Goal: Complete application form

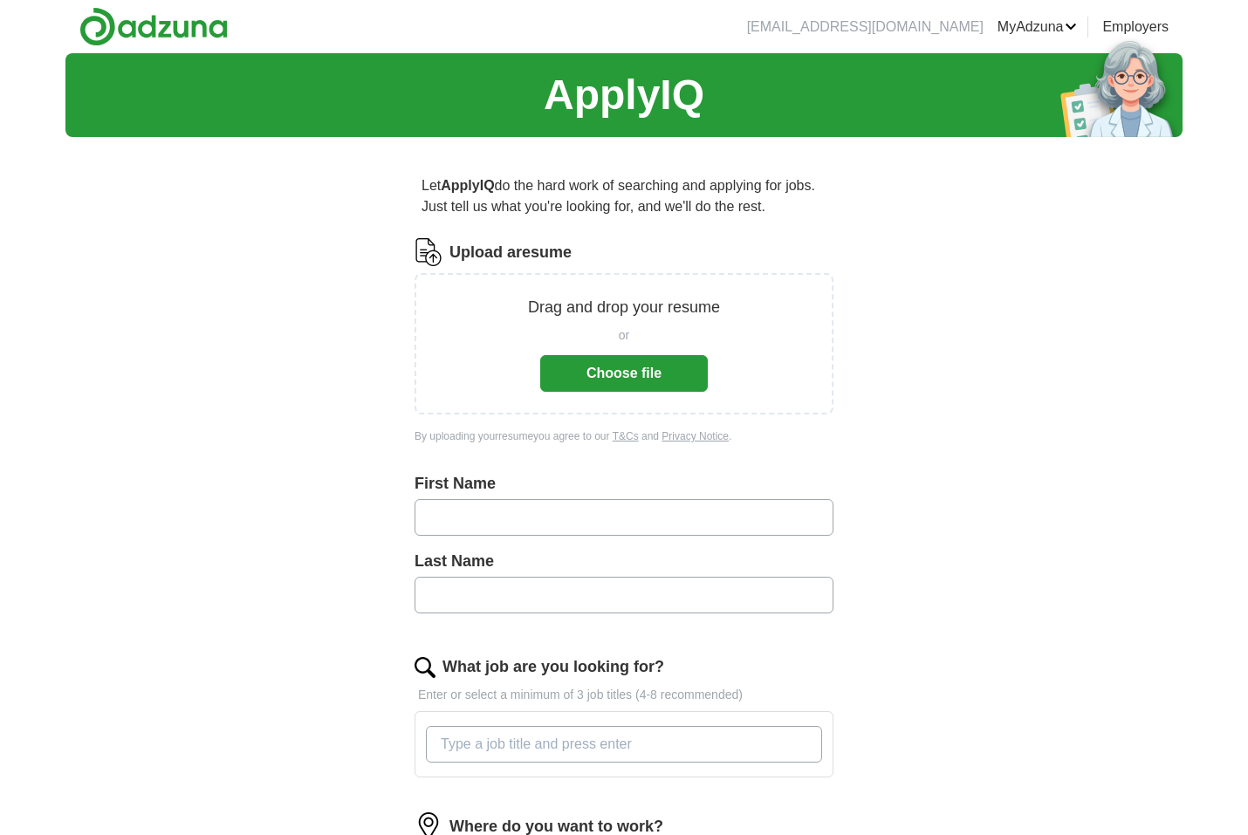
click at [587, 360] on button "Choose file" at bounding box center [624, 373] width 168 height 37
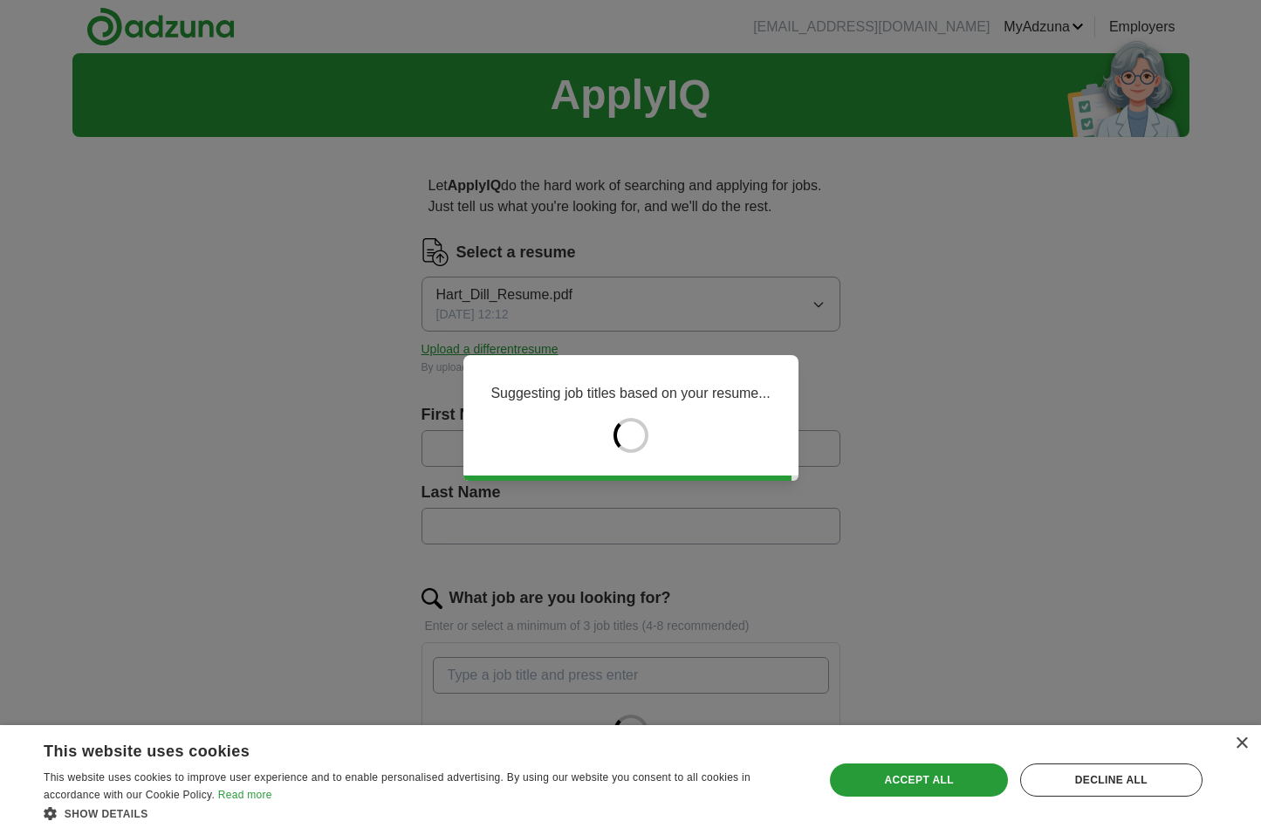
type input "****"
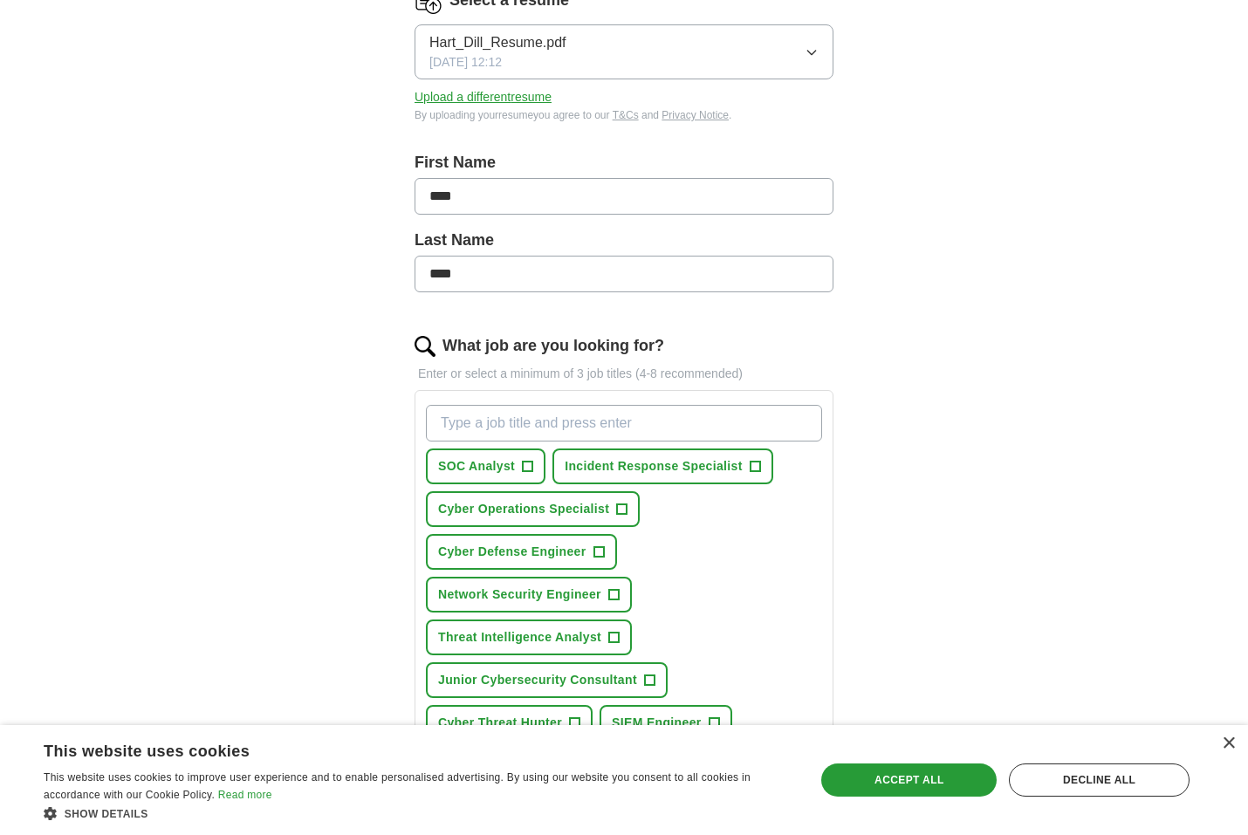
scroll to position [262, 0]
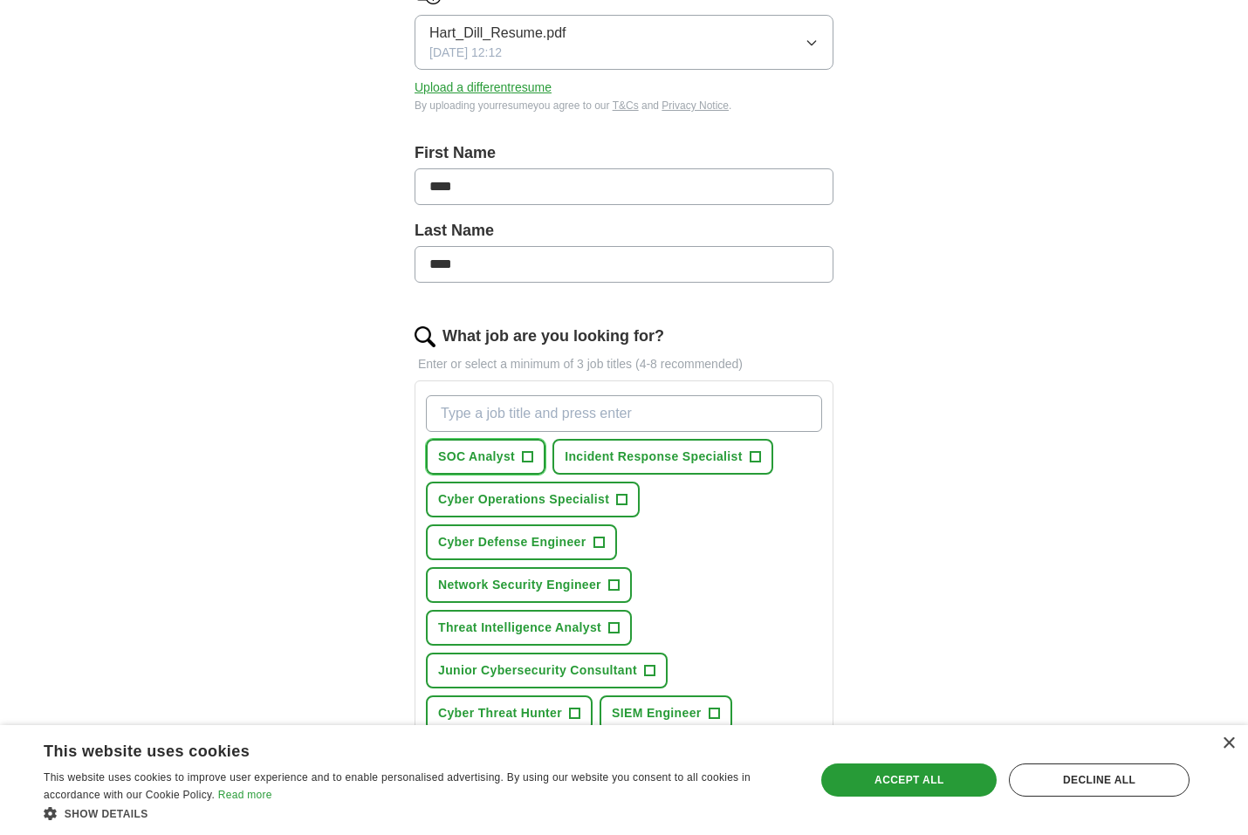
click at [524, 463] on span "+" at bounding box center [528, 457] width 10 height 14
click at [690, 468] on button "Incident Response Specialist +" at bounding box center [662, 457] width 221 height 36
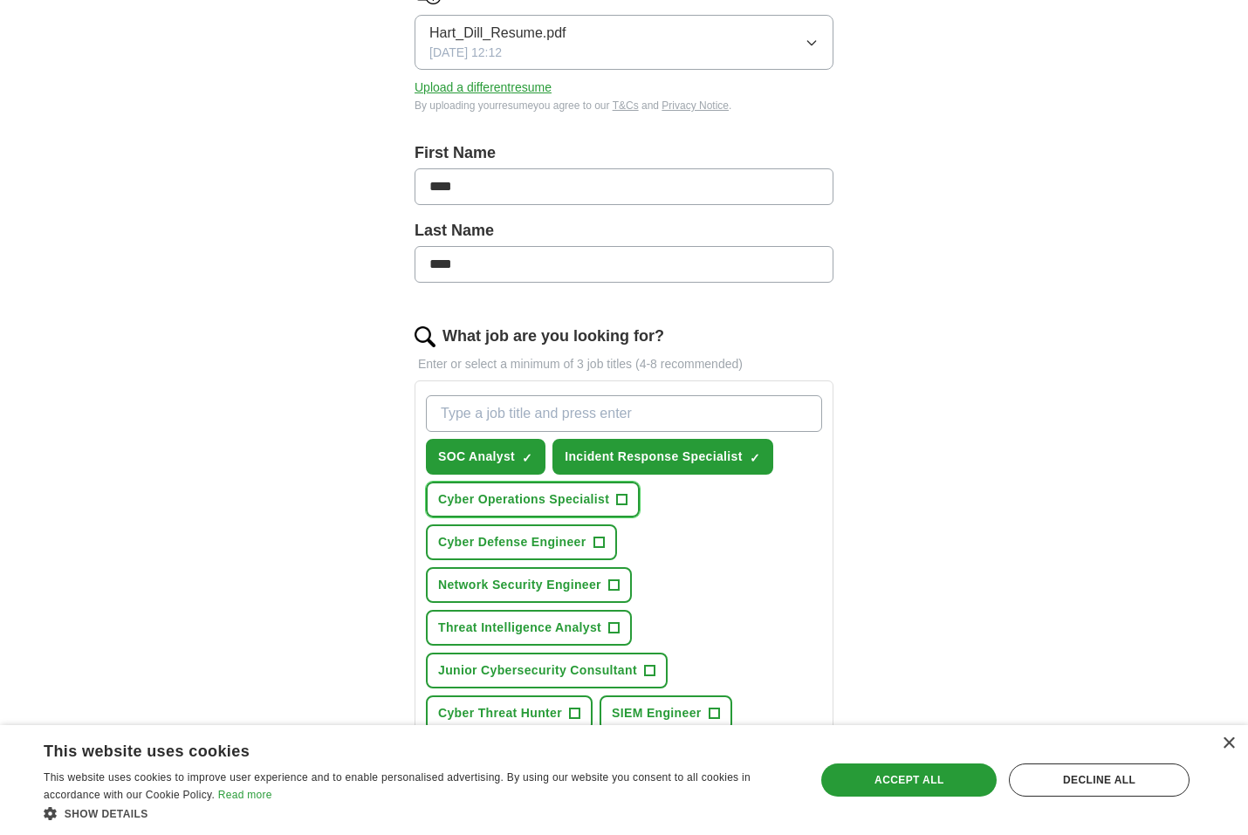
click at [604, 511] on button "Cyber Operations Specialist +" at bounding box center [533, 500] width 214 height 36
click at [593, 535] on button "Cyber Defense Engineer +" at bounding box center [521, 543] width 191 height 36
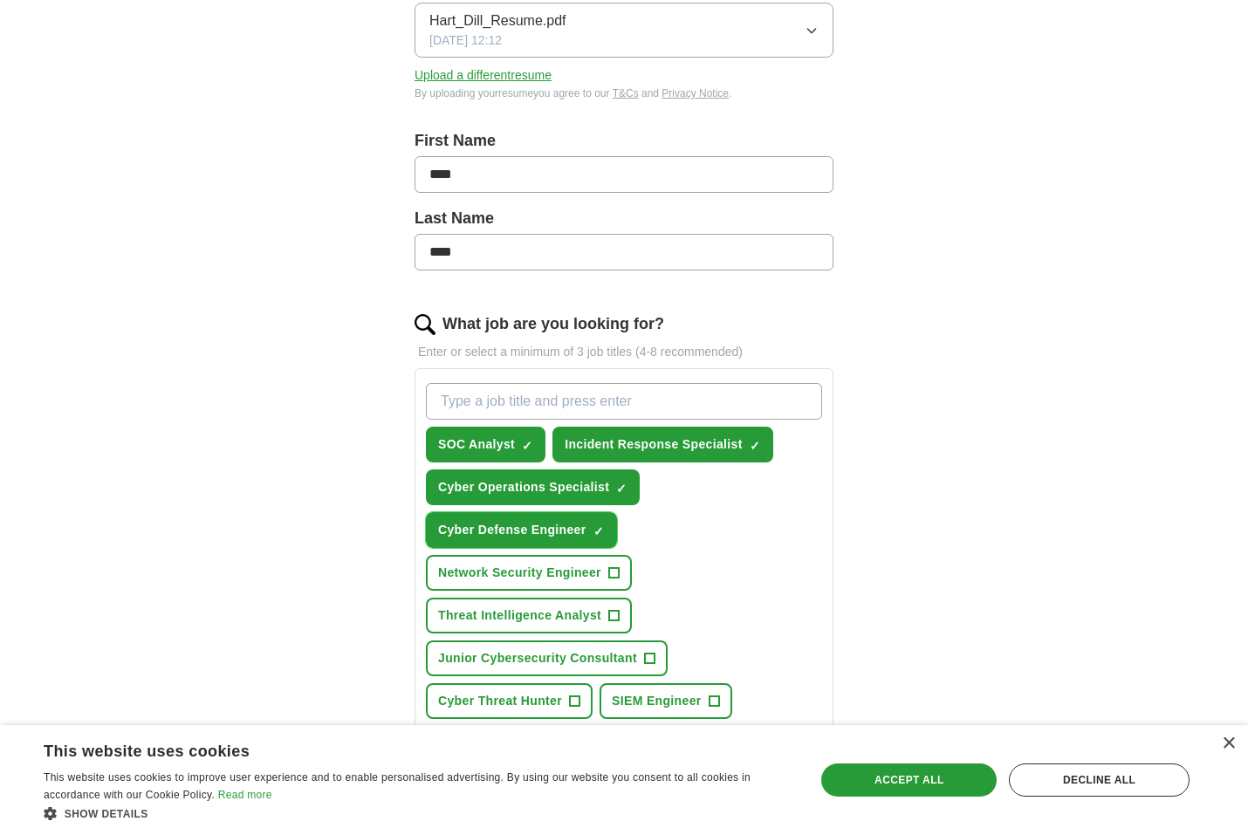
scroll to position [349, 0]
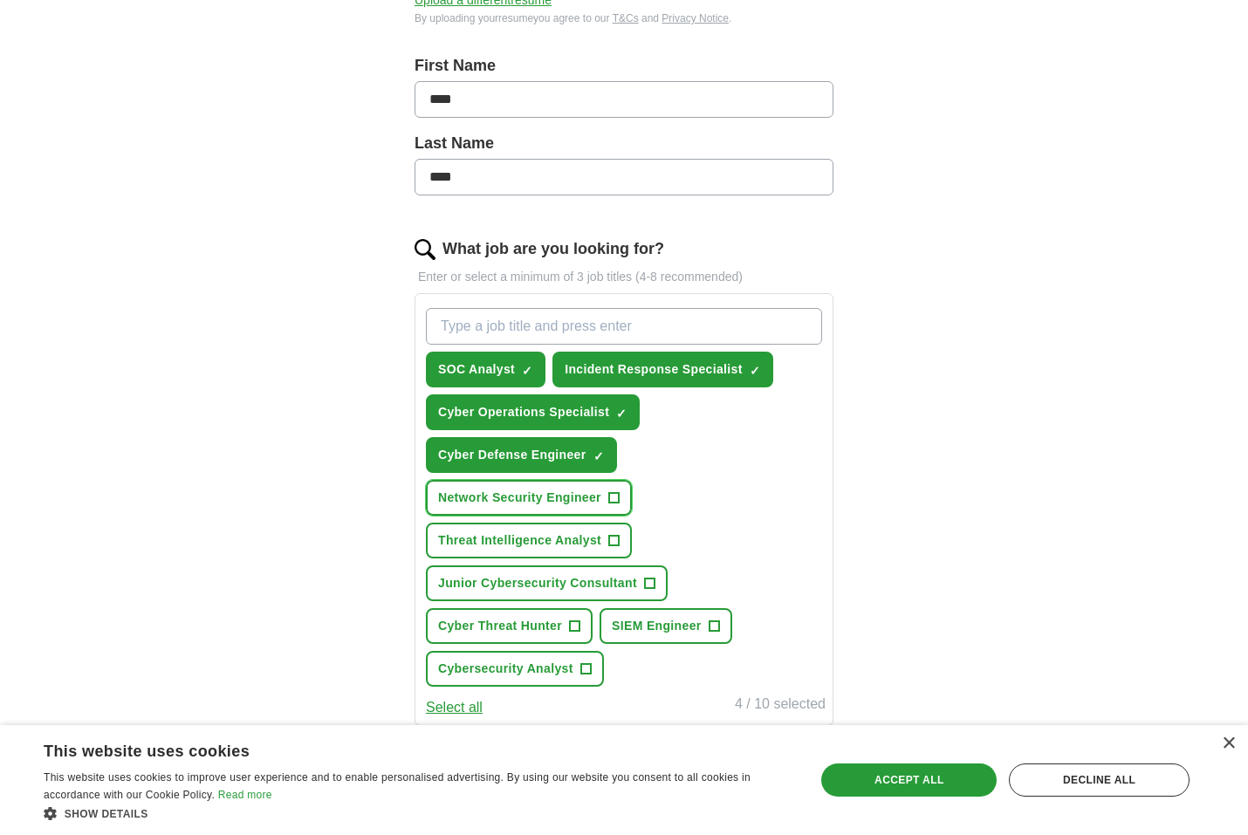
click at [612, 502] on span "+" at bounding box center [613, 498] width 10 height 14
click at [598, 528] on button "Threat Intelligence Analyst +" at bounding box center [529, 541] width 206 height 36
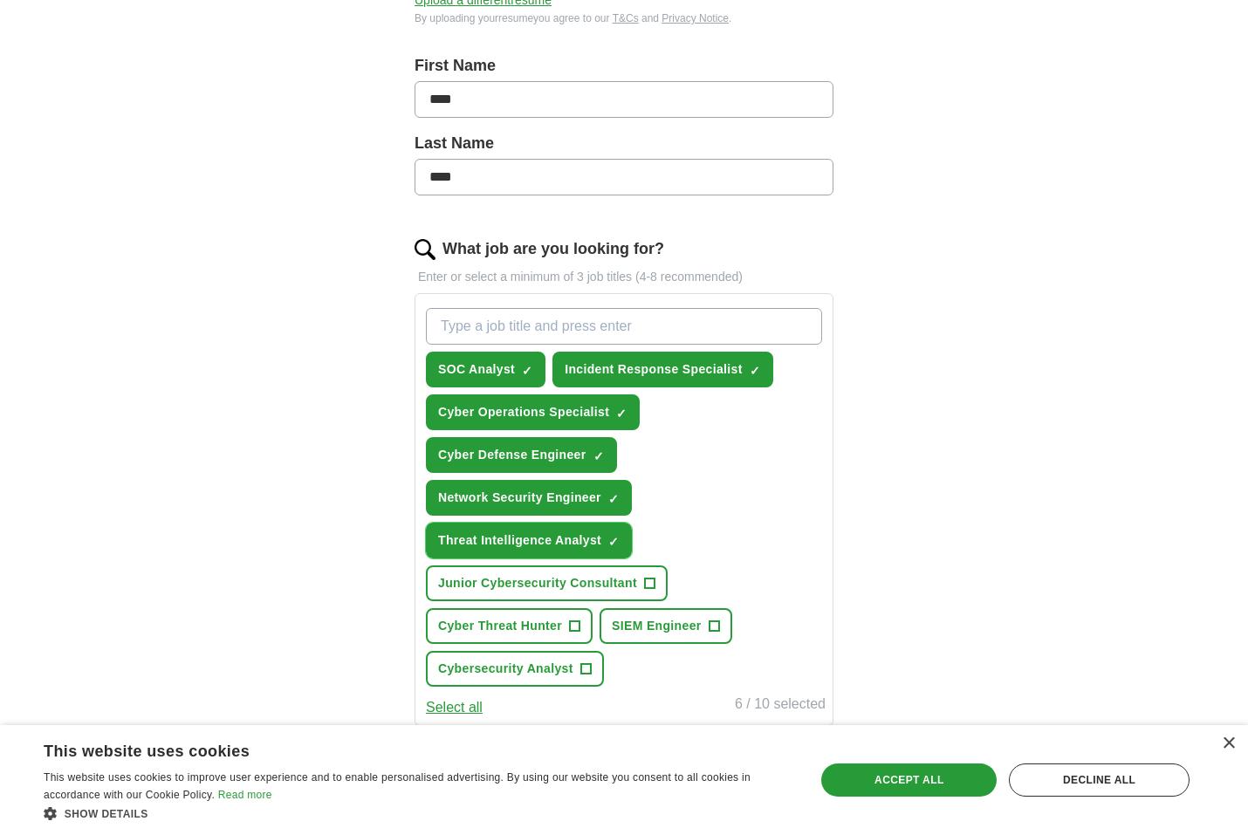
scroll to position [436, 0]
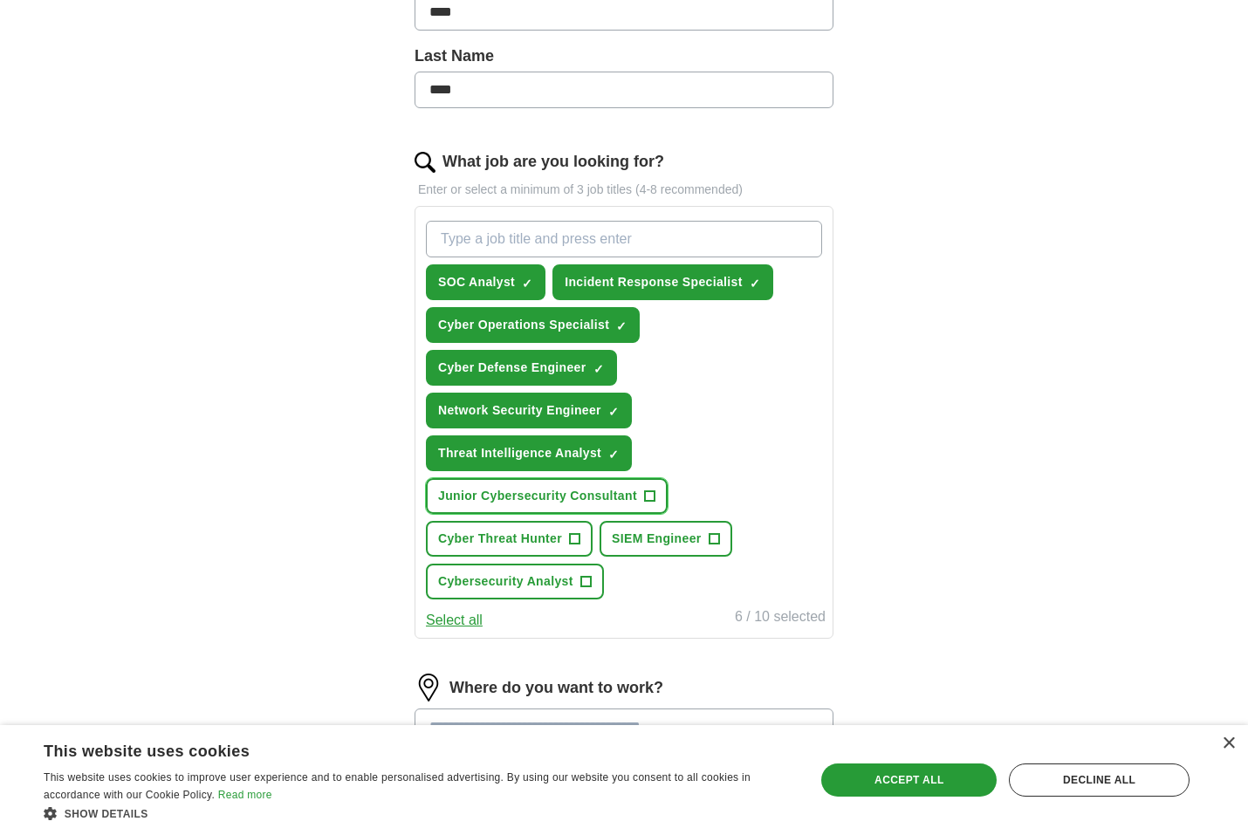
click at [644, 497] on span "+" at bounding box center [649, 495] width 11 height 11
click at [572, 532] on span "+" at bounding box center [575, 539] width 10 height 14
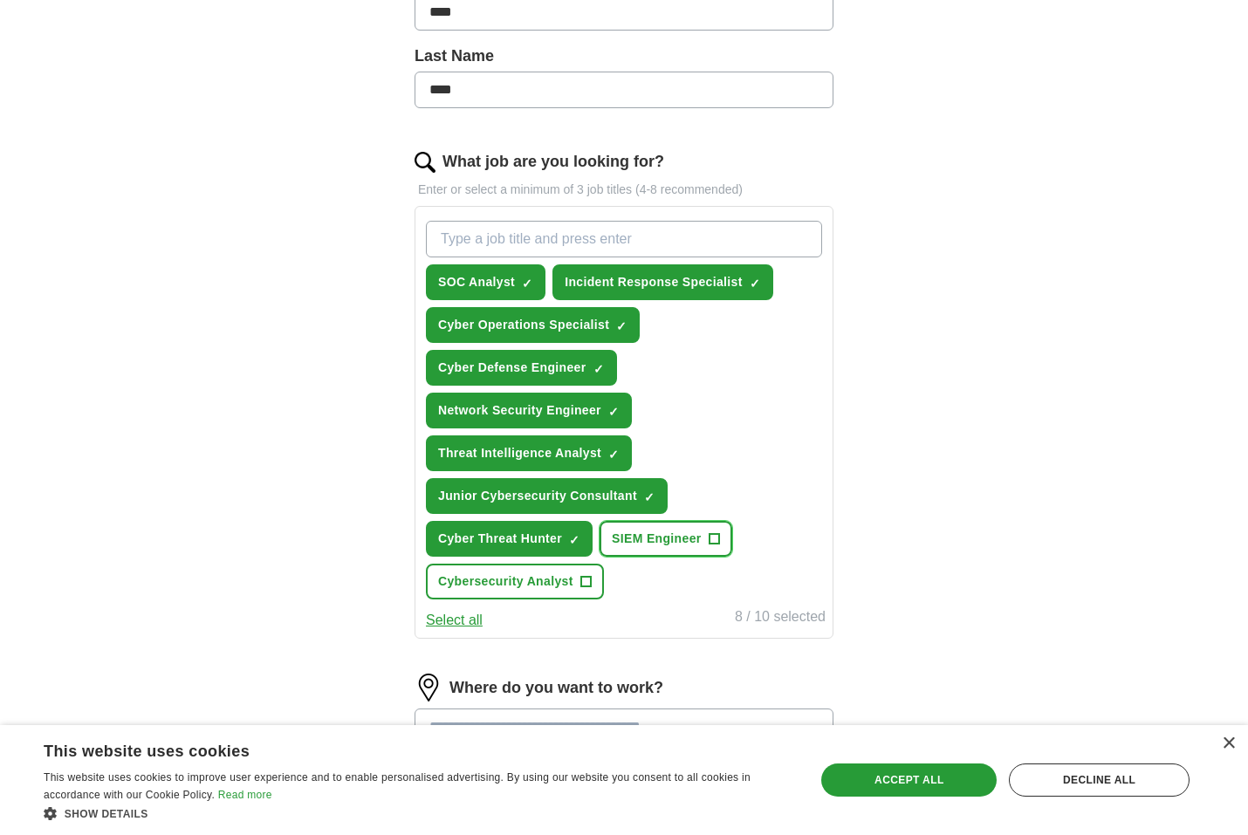
click at [669, 544] on span "SIEM Engineer" at bounding box center [657, 539] width 90 height 18
click at [555, 583] on span "Cybersecurity Analyst" at bounding box center [505, 582] width 135 height 18
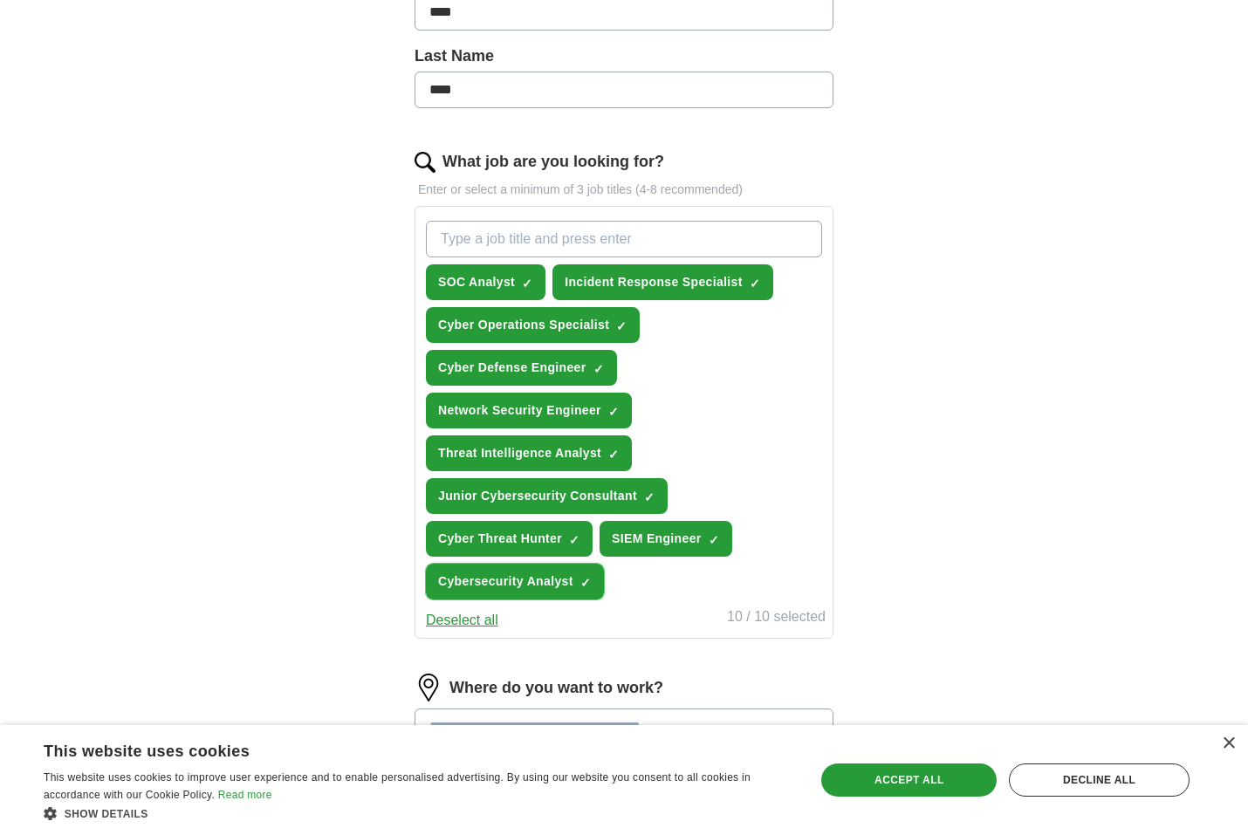
scroll to position [698, 0]
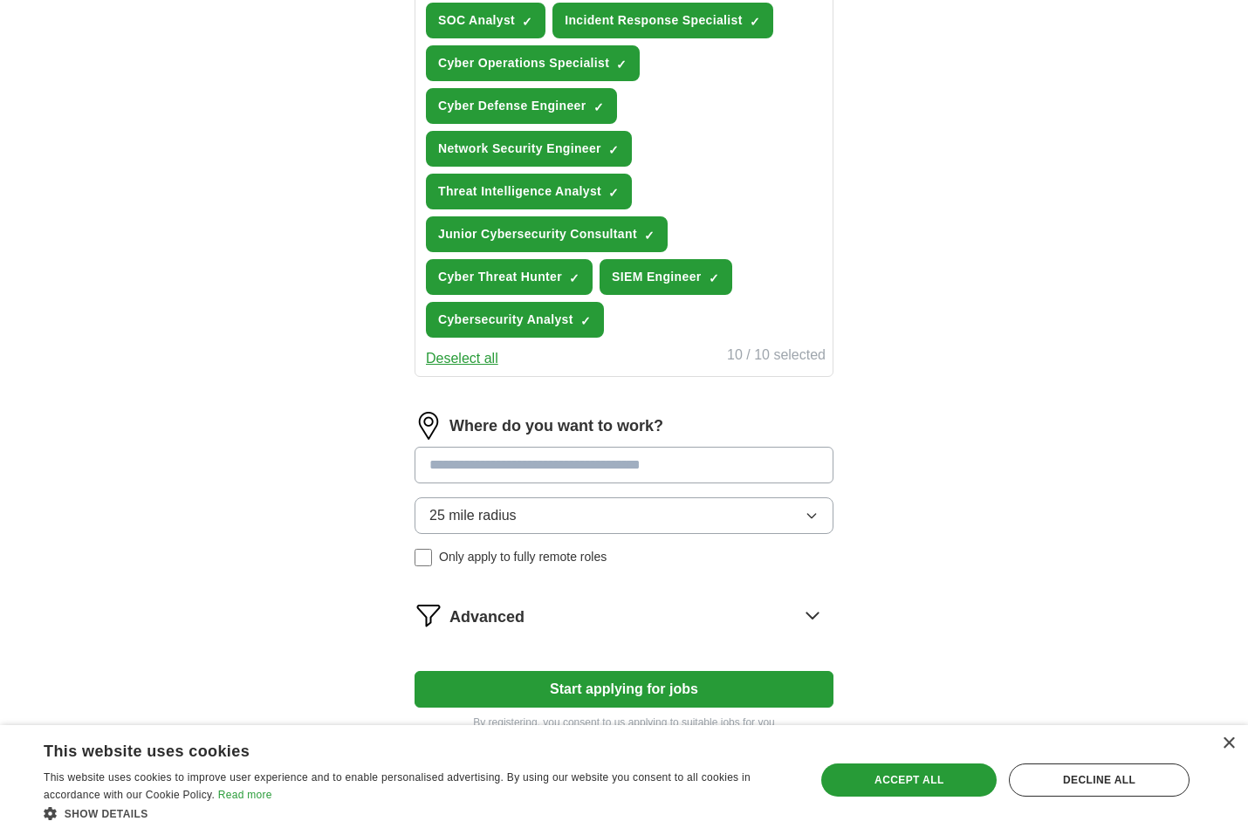
click at [629, 464] on input at bounding box center [624, 465] width 419 height 37
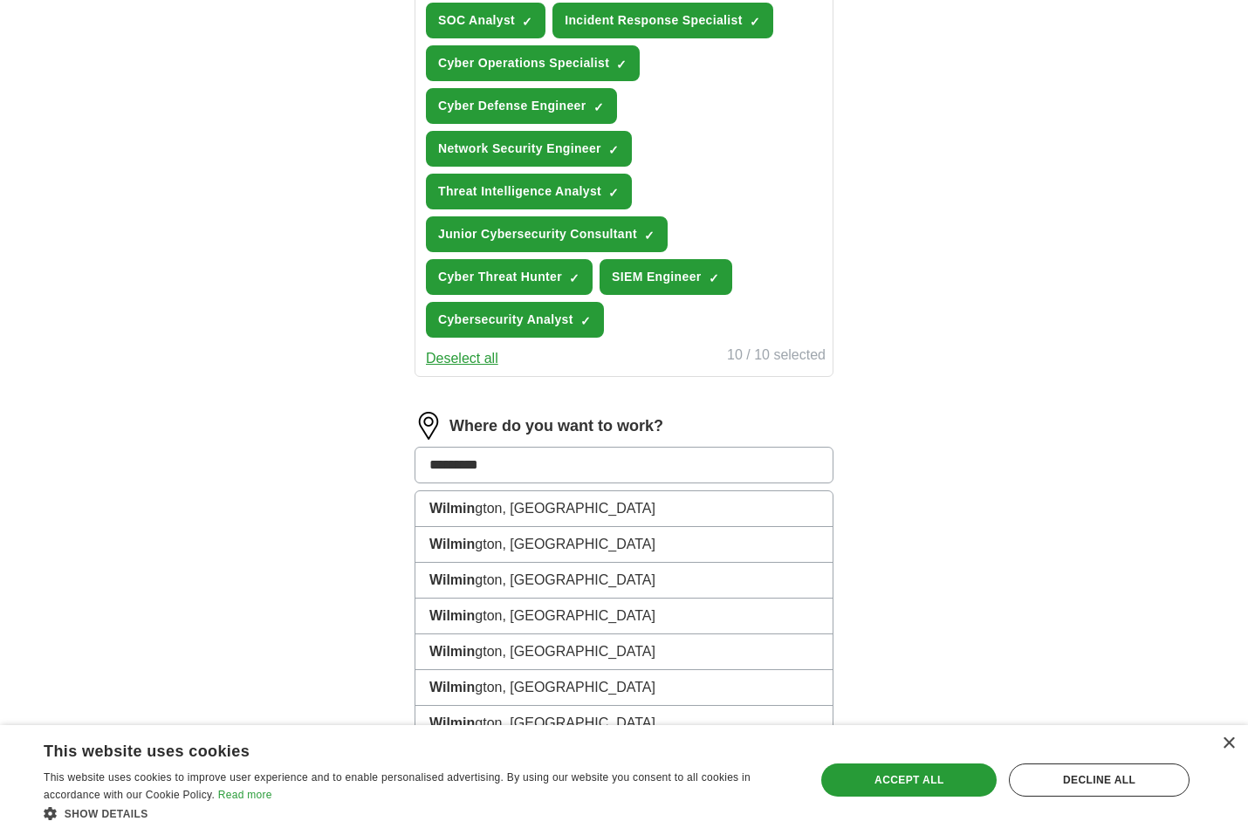
type input "**********"
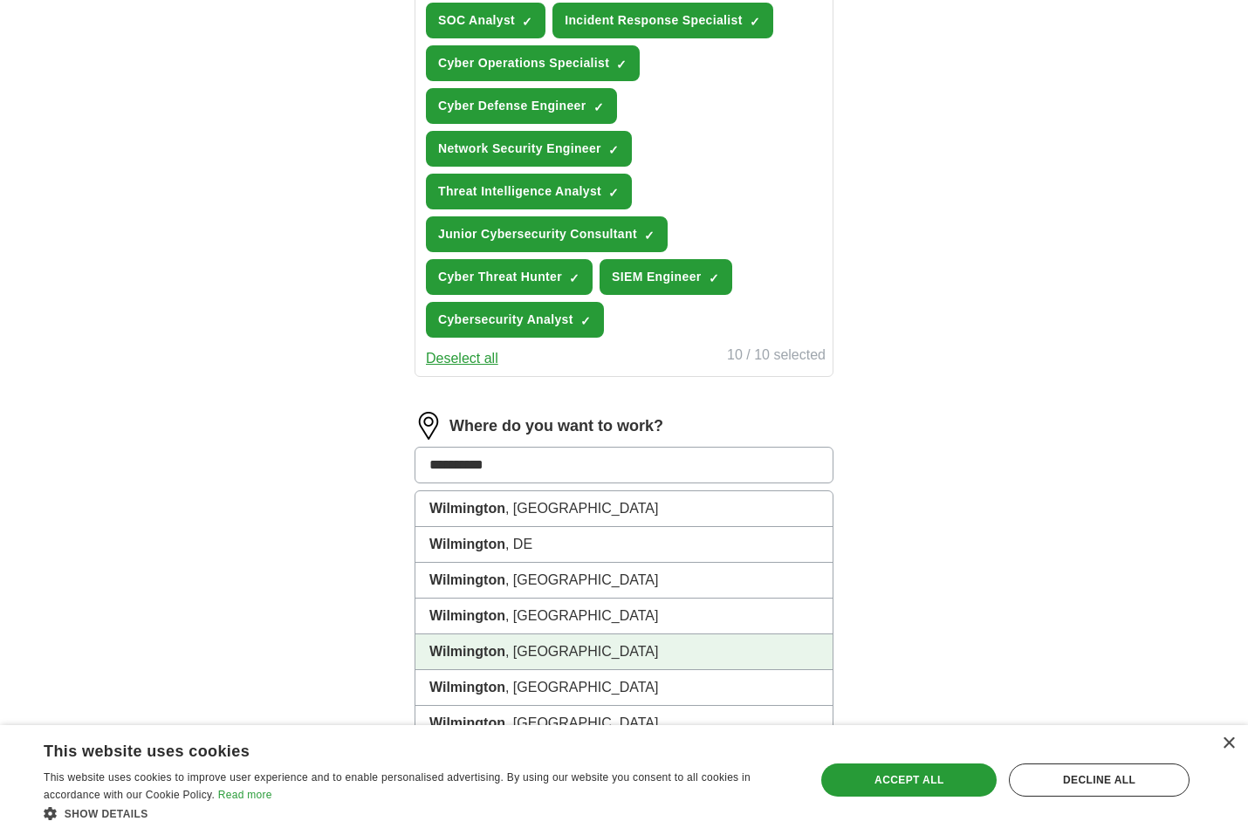
click at [535, 662] on li "[GEOGRAPHIC_DATA] , [GEOGRAPHIC_DATA]" at bounding box center [623, 652] width 417 height 36
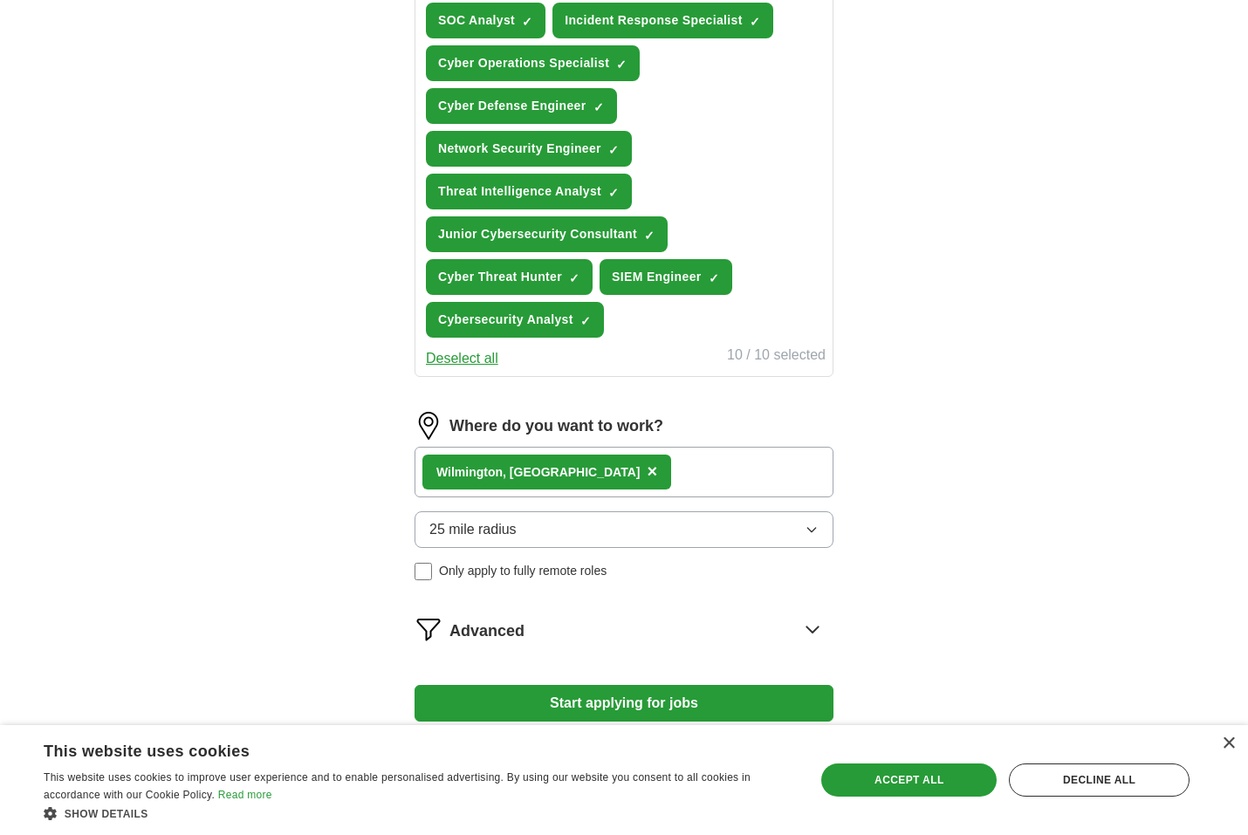
click at [531, 538] on button "25 mile radius" at bounding box center [624, 529] width 419 height 37
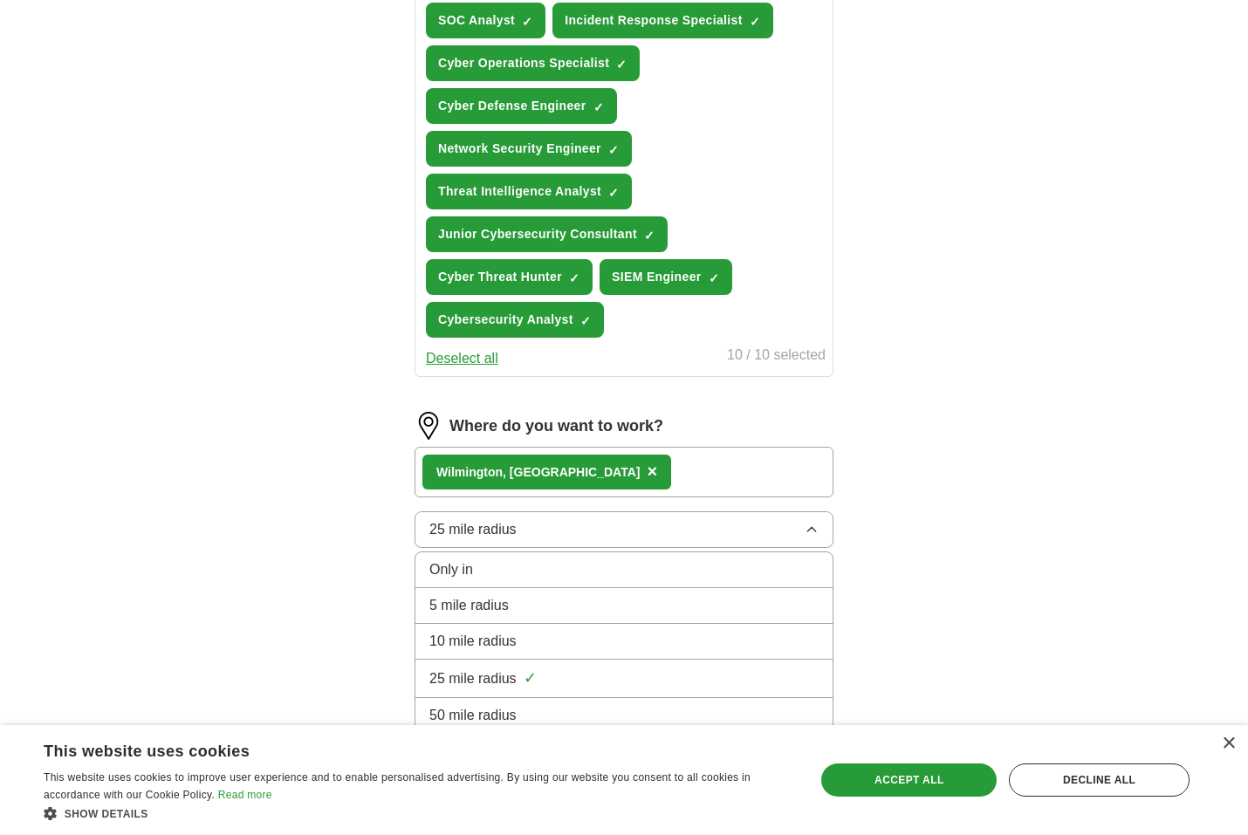
click at [559, 705] on div "50 mile radius" at bounding box center [623, 715] width 389 height 21
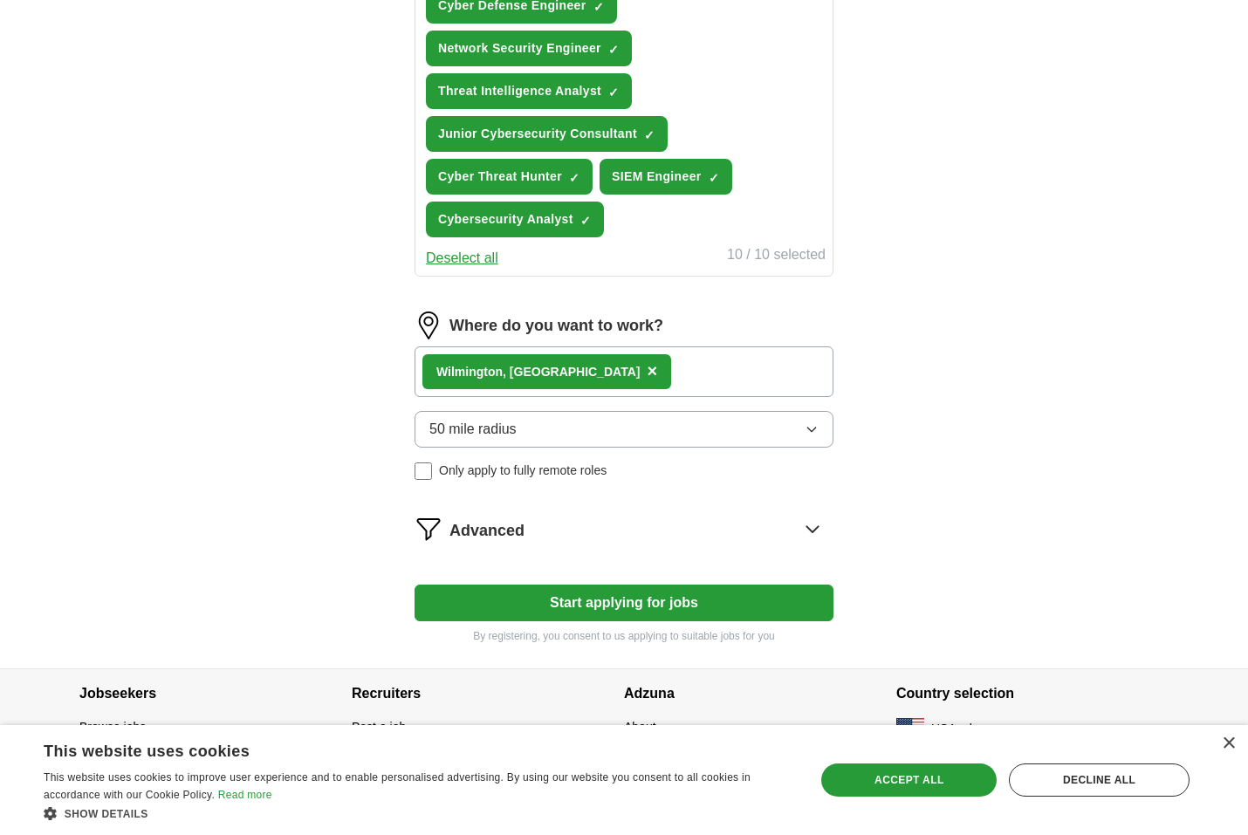
scroll to position [808, 0]
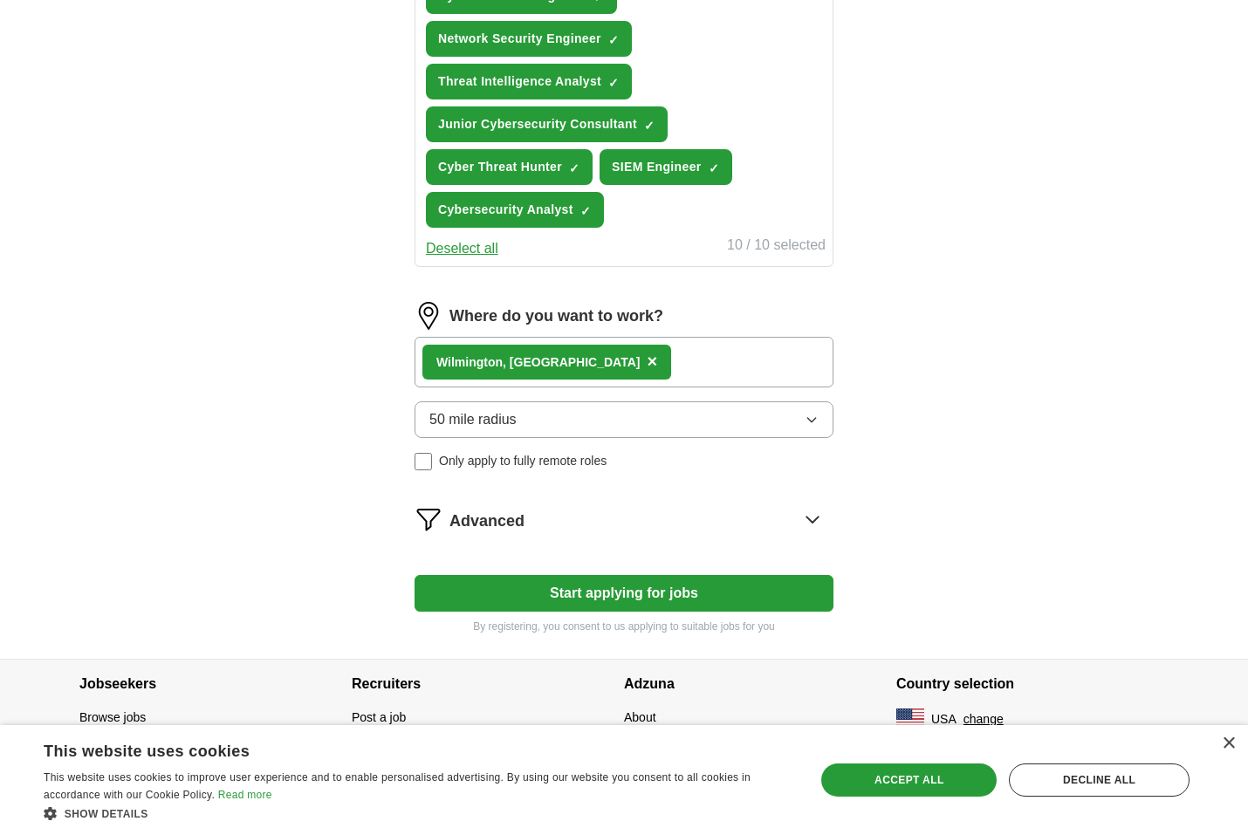
click at [691, 598] on button "Start applying for jobs" at bounding box center [624, 593] width 419 height 37
select select "**"
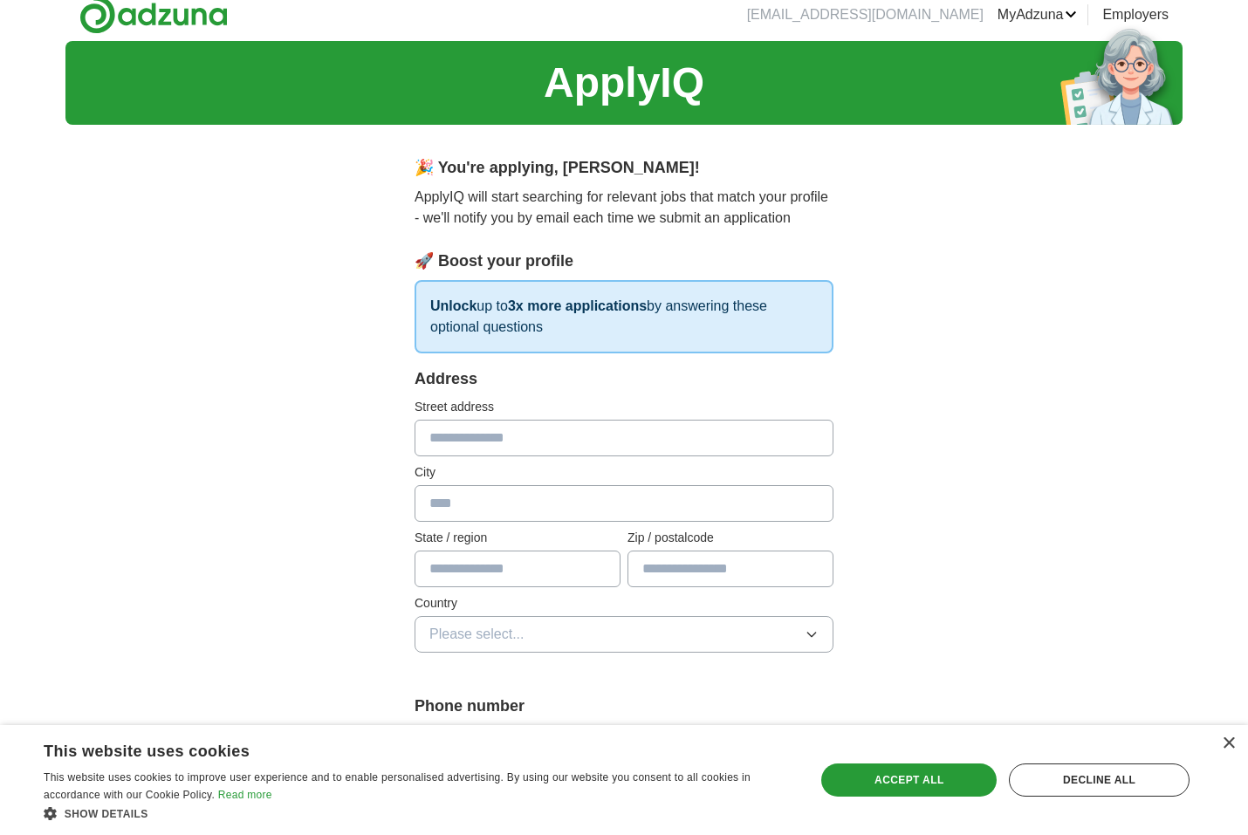
scroll to position [0, 0]
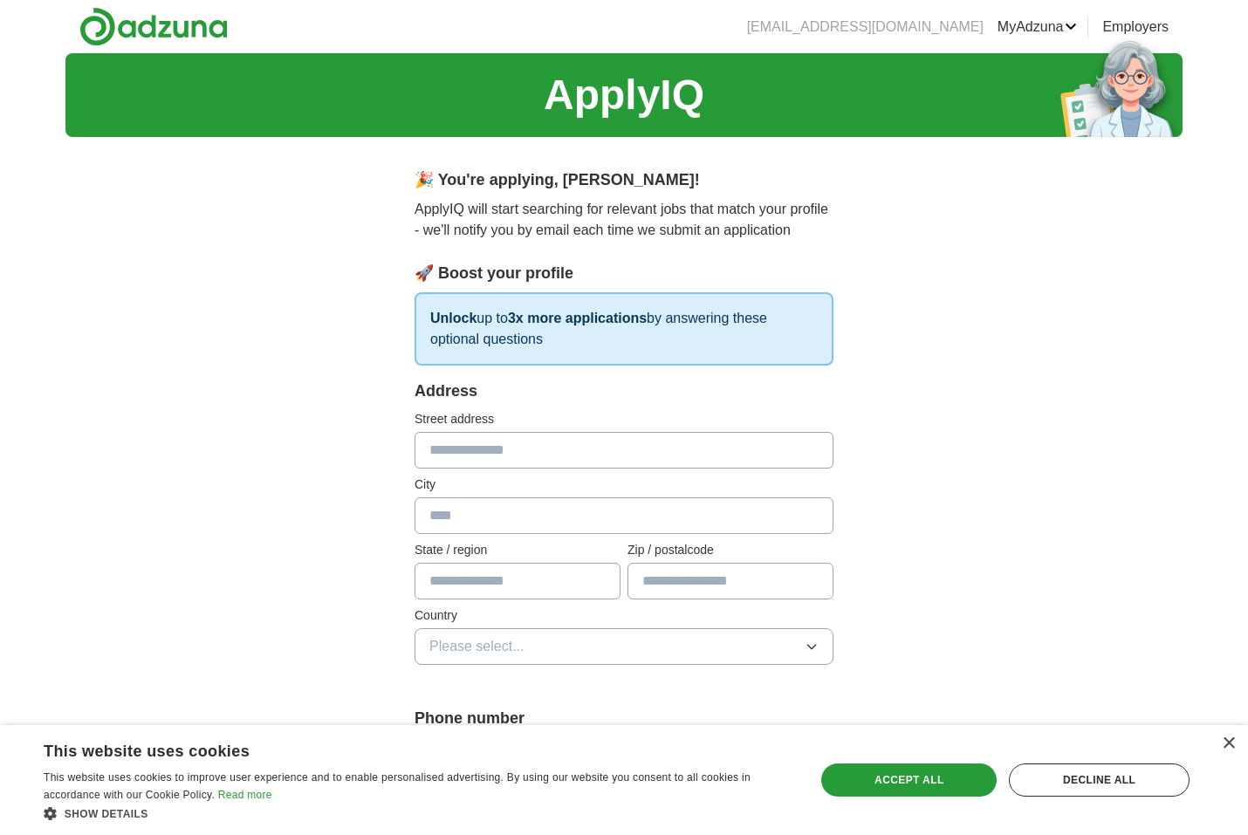
click at [653, 454] on input "text" at bounding box center [624, 450] width 419 height 37
type input "**********"
click at [603, 513] on input "text" at bounding box center [624, 515] width 419 height 37
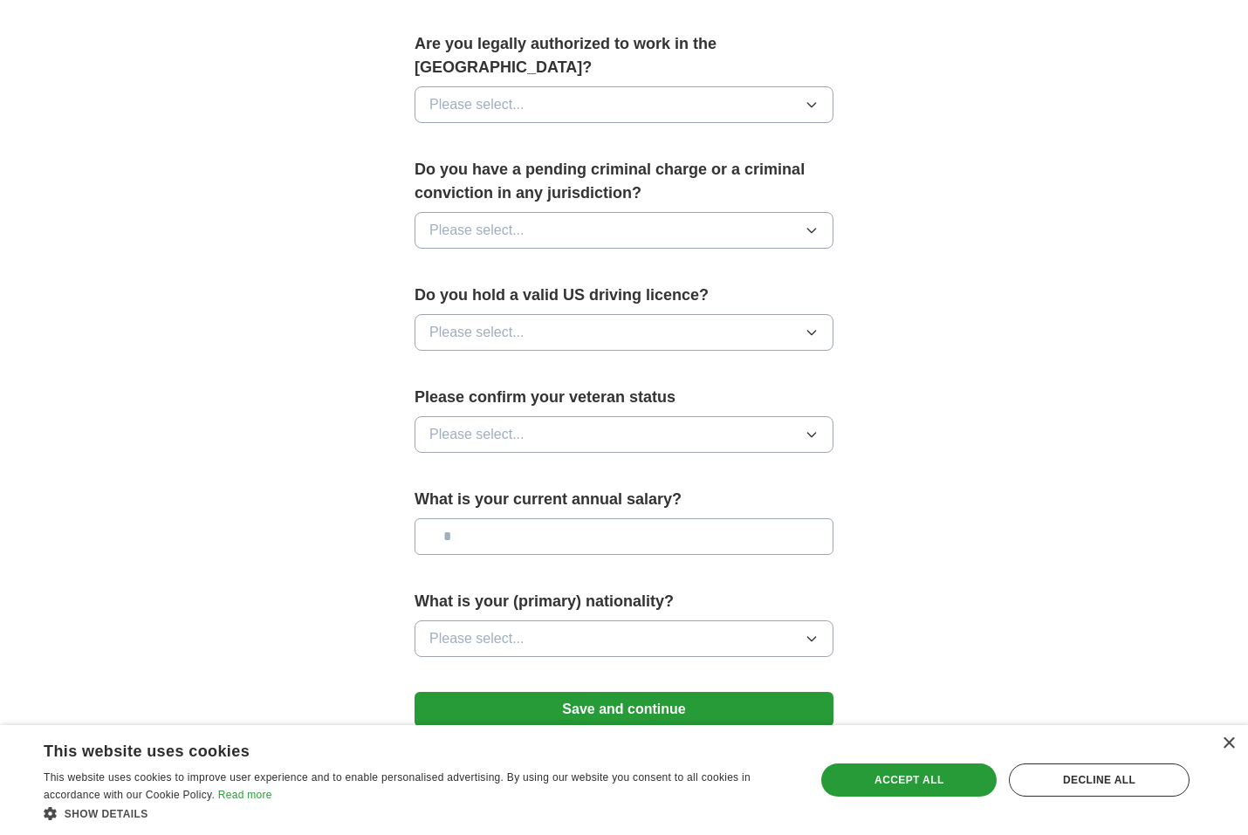
scroll to position [960, 0]
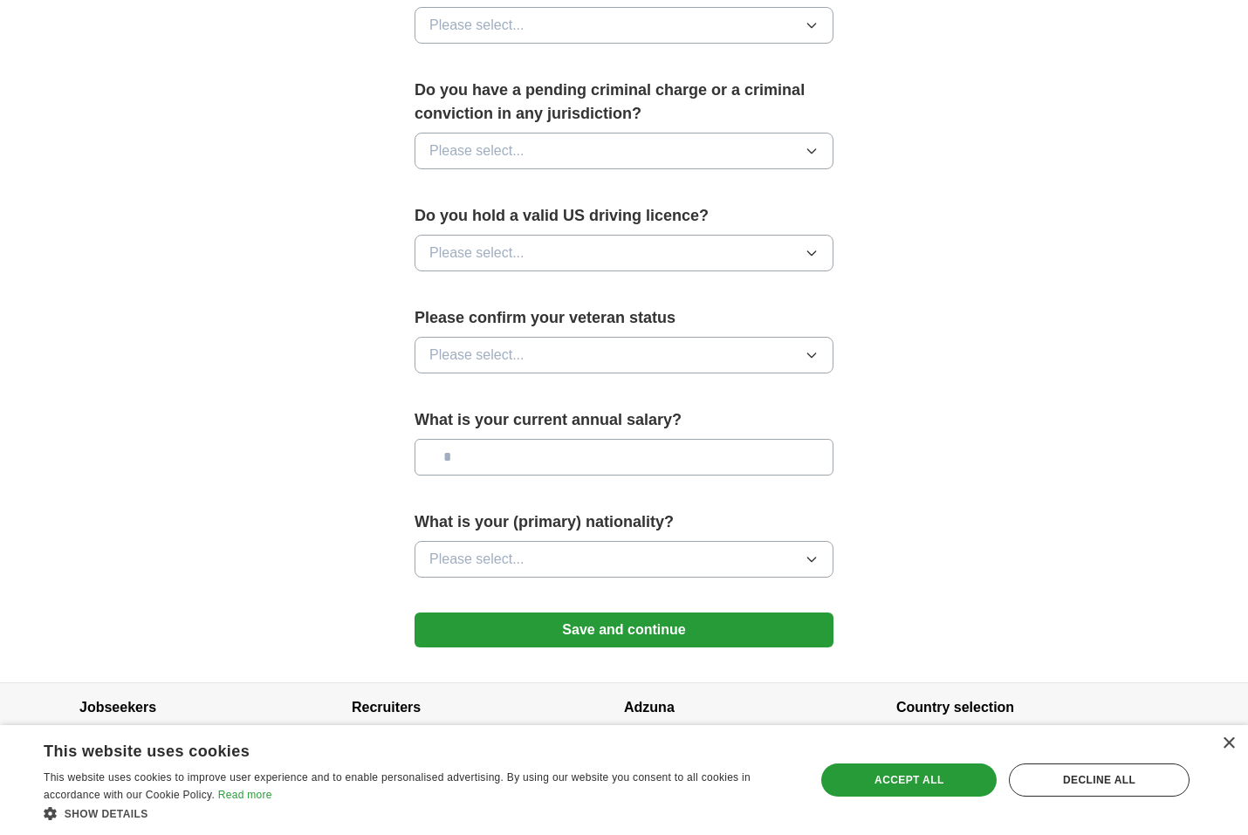
click at [697, 613] on button "Save and continue" at bounding box center [624, 630] width 419 height 35
